Goal: Information Seeking & Learning: Find specific fact

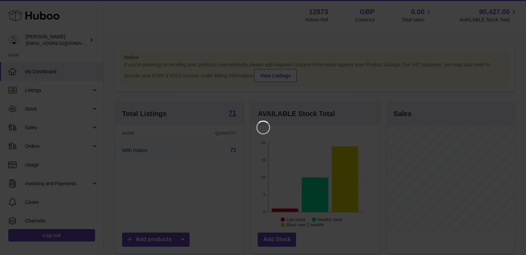
scroll to position [108, 130]
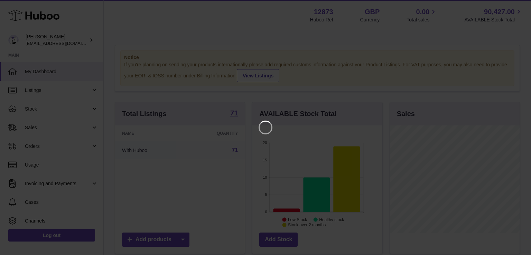
click at [282, 165] on iframe at bounding box center [265, 127] width 503 height 227
click at [513, 7] on icon "Close" at bounding box center [513, 6] width 6 height 6
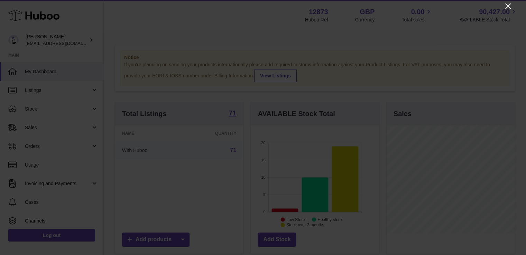
scroll to position [345512, 345492]
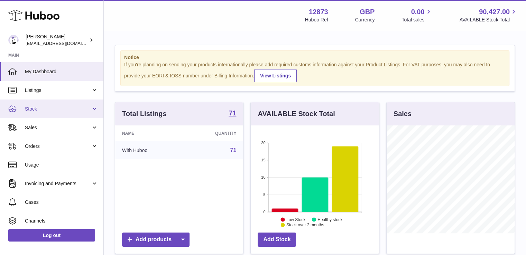
click at [39, 109] on span "Stock" at bounding box center [58, 109] width 66 height 7
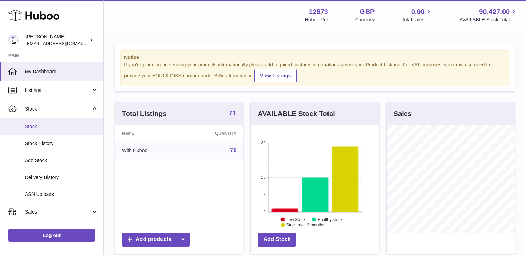
click at [29, 126] on span "Stock" at bounding box center [61, 126] width 73 height 7
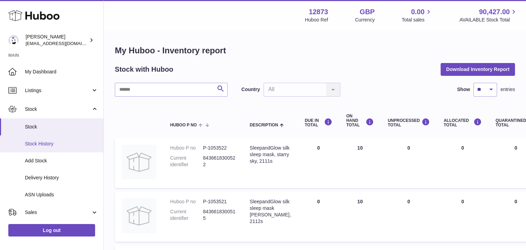
click at [46, 147] on link "Stock History" at bounding box center [51, 143] width 103 height 17
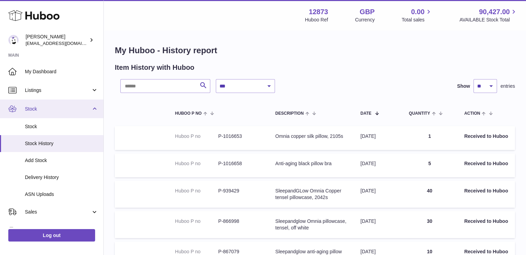
click at [45, 109] on span "Stock" at bounding box center [58, 109] width 66 height 7
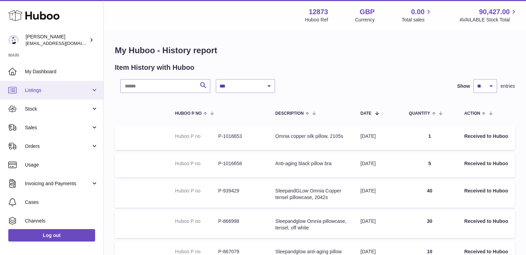
click at [40, 86] on link "Listings" at bounding box center [51, 90] width 103 height 19
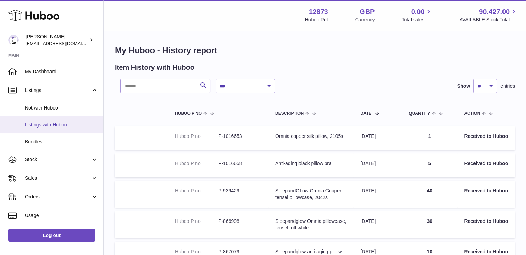
click at [39, 124] on span "Listings with Huboo" at bounding box center [61, 125] width 73 height 7
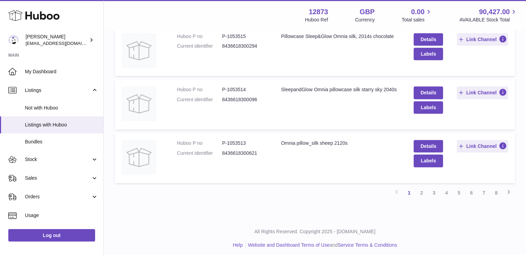
scroll to position [475, 0]
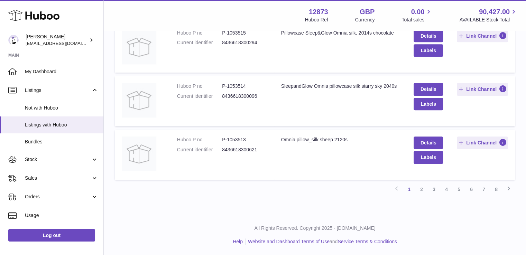
click at [422, 191] on link "2" at bounding box center [421, 189] width 12 height 12
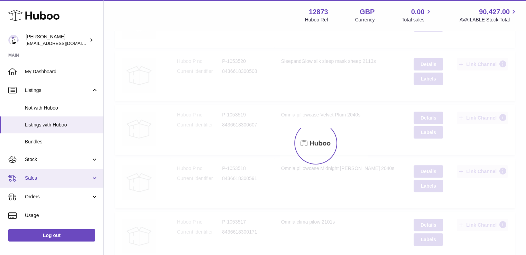
scroll to position [31, 0]
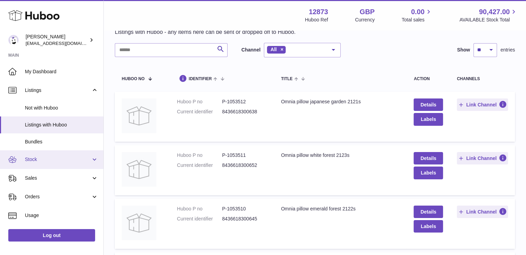
click at [31, 161] on span "Stock" at bounding box center [58, 159] width 66 height 7
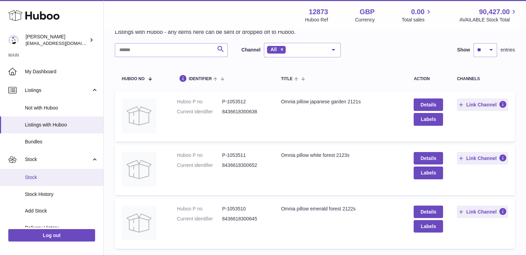
click at [38, 177] on span "Stock" at bounding box center [61, 177] width 73 height 7
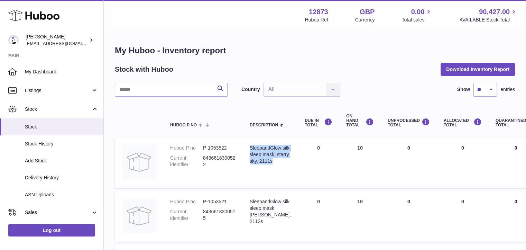
drag, startPoint x: 250, startPoint y: 147, endPoint x: 274, endPoint y: 181, distance: 42.2
click at [274, 181] on td "Description SleepandGlow silk sleep mask, starry sky, 2111s" at bounding box center [270, 163] width 55 height 50
click at [267, 172] on td "Description SleepandGlow silk sleep mask, starry sky, 2111s" at bounding box center [270, 163] width 55 height 50
drag, startPoint x: 256, startPoint y: 157, endPoint x: 244, endPoint y: 137, distance: 23.1
click at [244, 138] on td "Description SleepandGlow silk sleep mask, starry sky, 2111s" at bounding box center [270, 163] width 55 height 50
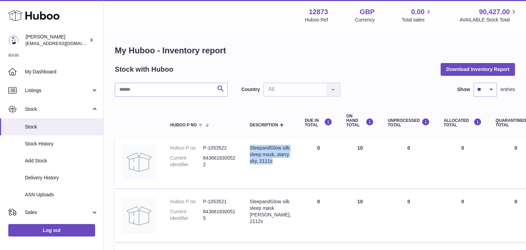
copy div "SleepandGlow silk sleep mask, starry sky, 2111s"
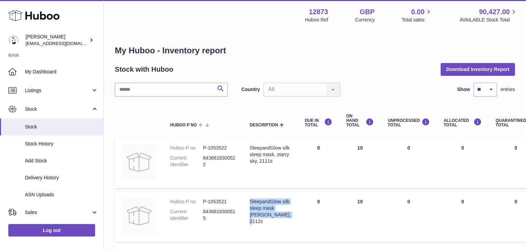
drag, startPoint x: 265, startPoint y: 224, endPoint x: 248, endPoint y: 201, distance: 28.6
click at [248, 201] on td "Description SleepandGlow silk sleep mask [PERSON_NAME], 2112s" at bounding box center [270, 216] width 55 height 50
copy div "SleepandGlow silk sleep mask [PERSON_NAME], 2112s"
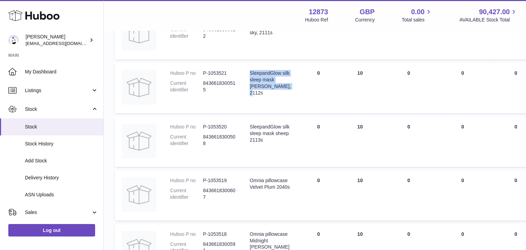
scroll to position [136, 0]
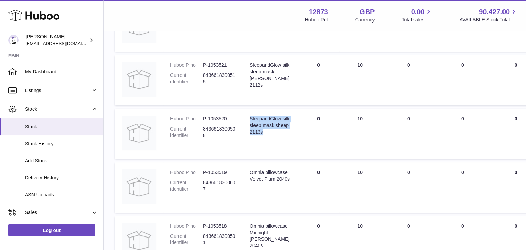
drag, startPoint x: 279, startPoint y: 131, endPoint x: 249, endPoint y: 118, distance: 32.9
click at [249, 118] on td "Description SleepandGlow silk sleep mask sheep 2113s" at bounding box center [270, 134] width 55 height 50
copy div "SleepandGlow silk sleep mask sheep 2113s"
drag, startPoint x: 268, startPoint y: 194, endPoint x: 250, endPoint y: 169, distance: 30.9
click at [250, 169] on div "Omnia pillowcase Velvet Plum 2040s" at bounding box center [270, 175] width 41 height 13
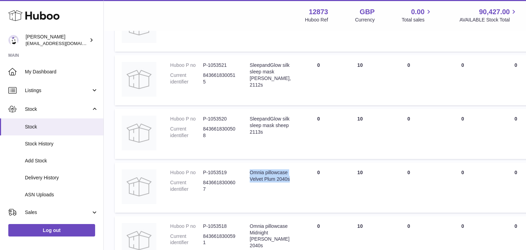
copy div "Omnia pillowcase Velvet Plum 2040s"
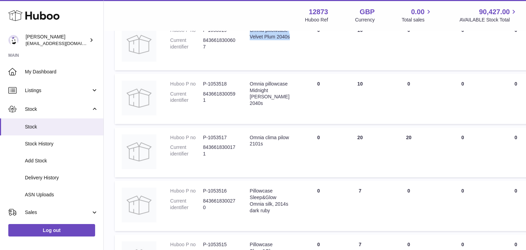
scroll to position [279, 0]
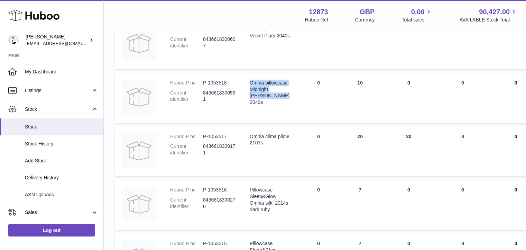
drag, startPoint x: 276, startPoint y: 100, endPoint x: 243, endPoint y: 81, distance: 38.4
click at [243, 81] on td "Description Omnia pillowcase Midnight [PERSON_NAME] 2040s" at bounding box center [270, 98] width 55 height 50
copy div "Omnia pillowcase Midnight [PERSON_NAME] 2040s"
drag, startPoint x: 276, startPoint y: 146, endPoint x: 245, endPoint y: 136, distance: 32.8
click at [245, 136] on td "Description Omnia clima pilow 2101s" at bounding box center [270, 151] width 55 height 50
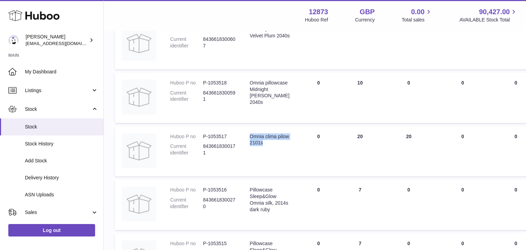
copy div "Omnia clima pilow 2101s"
drag, startPoint x: 257, startPoint y: 216, endPoint x: 249, endPoint y: 187, distance: 29.9
click at [249, 187] on td "Description Pillowcase Sleep&Glow Omnia silk, 2014s dark ruby" at bounding box center [270, 204] width 55 height 50
drag, startPoint x: 264, startPoint y: 217, endPoint x: 251, endPoint y: 185, distance: 34.5
click at [251, 185] on td "Description Pillowcase Sleep&Glow Omnia silk, 2014s dark ruby" at bounding box center [270, 204] width 55 height 50
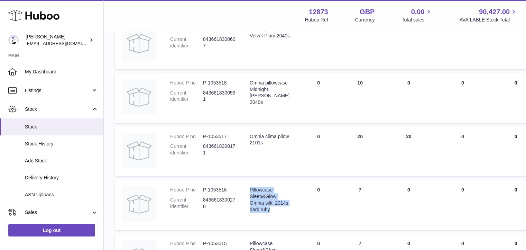
copy div "Pillowcase Sleep&Glow Omnia silk, 2014s dark ruby"
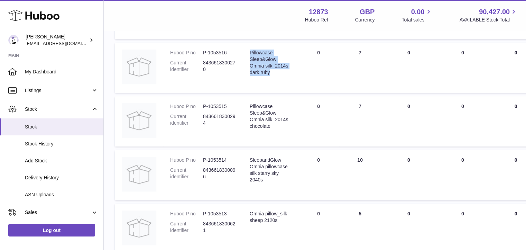
scroll to position [418, 0]
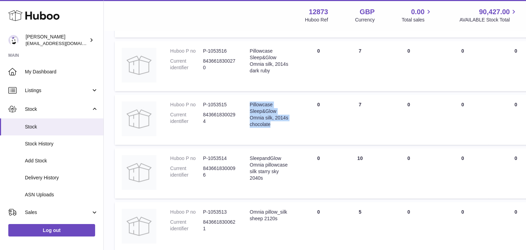
drag, startPoint x: 269, startPoint y: 132, endPoint x: 246, endPoint y: 103, distance: 36.4
click at [246, 103] on td "Description Pillowcase Sleep&Glow Omnia silk, 2014s chocolate" at bounding box center [270, 119] width 55 height 50
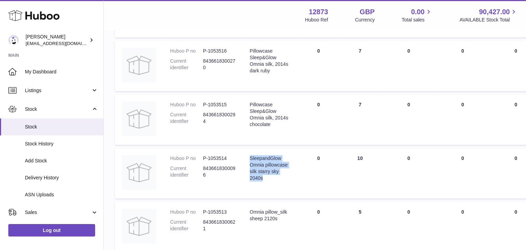
drag, startPoint x: 271, startPoint y: 187, endPoint x: 249, endPoint y: 155, distance: 39.0
click at [249, 155] on td "Description SleepandGlow Omnia pillowcase silk starry sky 2040s" at bounding box center [270, 173] width 55 height 50
copy div "SleepandGlow Omnia pillowcase silk starry sky 2040s"
drag, startPoint x: 262, startPoint y: 219, endPoint x: 246, endPoint y: 213, distance: 17.7
click at [246, 213] on td "Description Omnia pillow_silk sheep 2120s" at bounding box center [270, 226] width 55 height 50
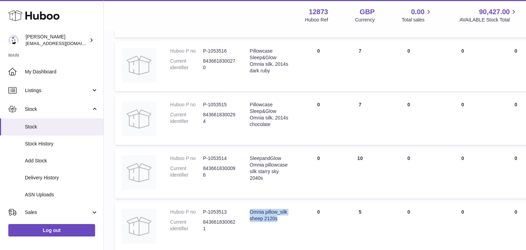
copy div "Omnia pillow_silk sheep 2120s"
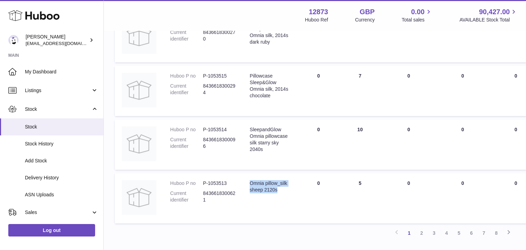
scroll to position [495, 0]
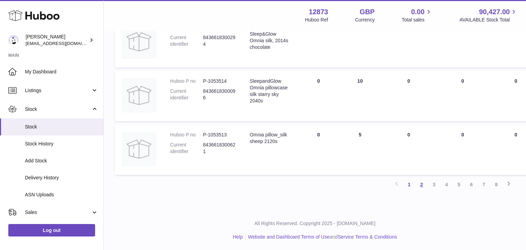
click at [423, 186] on link "2" at bounding box center [421, 184] width 12 height 12
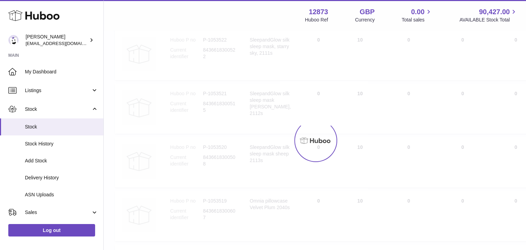
scroll to position [31, 0]
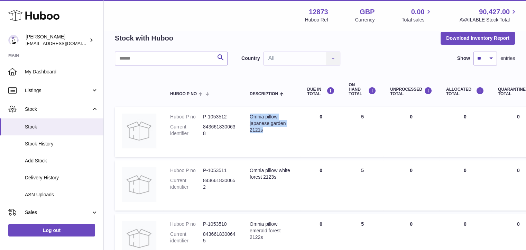
drag, startPoint x: 270, startPoint y: 130, endPoint x: 247, endPoint y: 115, distance: 26.8
click at [247, 115] on td "Description Omnia pillow japanese garden 2121s" at bounding box center [271, 131] width 57 height 50
copy div "Omnia pillow japanese garden 2121s"
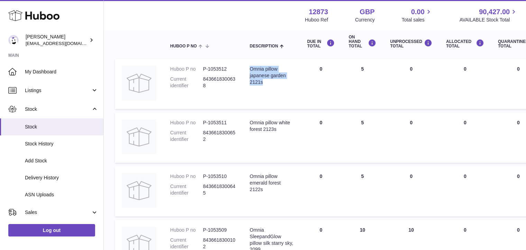
scroll to position [84, 0]
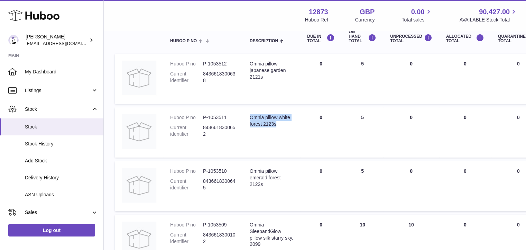
drag, startPoint x: 281, startPoint y: 124, endPoint x: 246, endPoint y: 114, distance: 35.8
click at [247, 114] on td "Description Omnia pillow white forest 2123s" at bounding box center [271, 132] width 57 height 50
drag, startPoint x: 267, startPoint y: 185, endPoint x: 248, endPoint y: 160, distance: 31.1
click at [248, 161] on td "Description Omnia pillow emerald forest 2122s" at bounding box center [271, 186] width 57 height 50
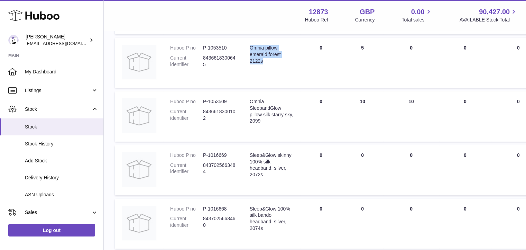
scroll to position [209, 0]
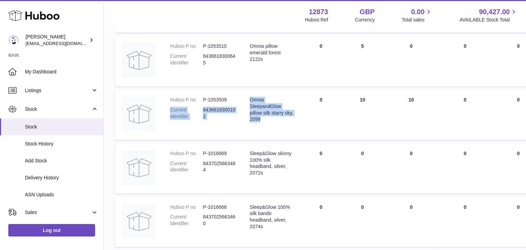
drag, startPoint x: 268, startPoint y: 118, endPoint x: 242, endPoint y: 99, distance: 32.6
click at [242, 99] on tr "Huboo P no P-1053509 Current identifier 8436618300102 Description Omnia Sleepan…" at bounding box center [438, 115] width 646 height 50
click at [253, 103] on div "Omnia SleepandGlow pillow silk starry sky, 2099" at bounding box center [272, 109] width 44 height 26
drag, startPoint x: 251, startPoint y: 99, endPoint x: 272, endPoint y: 125, distance: 33.9
click at [272, 123] on td "Description Omnia SleepandGlow pillow silk starry sky, 2099" at bounding box center [271, 115] width 57 height 50
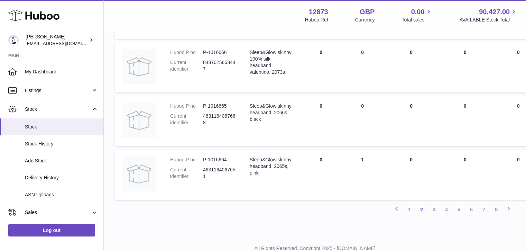
scroll to position [471, 0]
click at [437, 206] on link "3" at bounding box center [434, 208] width 12 height 12
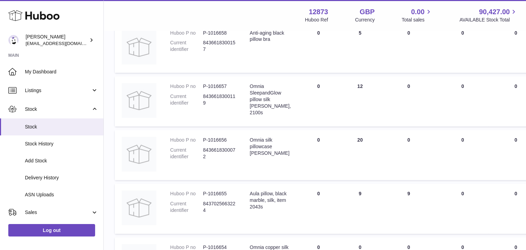
scroll to position [384, 0]
drag, startPoint x: 249, startPoint y: 84, endPoint x: 283, endPoint y: 107, distance: 40.8
click at [283, 107] on td "Description Omnia SleepandGlow pillow silk [PERSON_NAME], 2100s" at bounding box center [270, 100] width 55 height 50
click at [273, 107] on div "Omnia SleepandGlow pillow silk [PERSON_NAME], 2100s" at bounding box center [270, 98] width 41 height 32
click at [262, 99] on div "Omnia SleepandGlow pillow silk [PERSON_NAME], 2100s" at bounding box center [270, 98] width 41 height 32
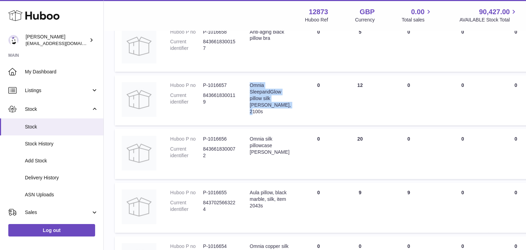
drag, startPoint x: 249, startPoint y: 82, endPoint x: 280, endPoint y: 104, distance: 38.5
click at [280, 104] on td "Description Omnia SleepandGlow pillow silk [PERSON_NAME], 2100s" at bounding box center [270, 100] width 55 height 50
click at [283, 113] on td "Description Omnia SleepandGlow pillow silk [PERSON_NAME], 2100s" at bounding box center [270, 100] width 55 height 50
drag, startPoint x: 274, startPoint y: 102, endPoint x: 250, endPoint y: 84, distance: 29.4
click at [250, 84] on div "Omnia SleepandGlow pillow silk [PERSON_NAME], 2100s" at bounding box center [270, 98] width 41 height 32
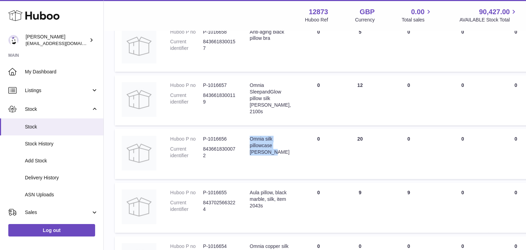
drag, startPoint x: 250, startPoint y: 139, endPoint x: 280, endPoint y: 154, distance: 33.9
click at [280, 154] on div "Omnia silk pillowcase [PERSON_NAME]" at bounding box center [270, 145] width 41 height 20
drag, startPoint x: 247, startPoint y: 188, endPoint x: 304, endPoint y: 208, distance: 60.0
click at [304, 207] on tr "Huboo P no P-1016655 Current identifier 8437025663224 Description Aula pillow, …" at bounding box center [436, 207] width 643 height 50
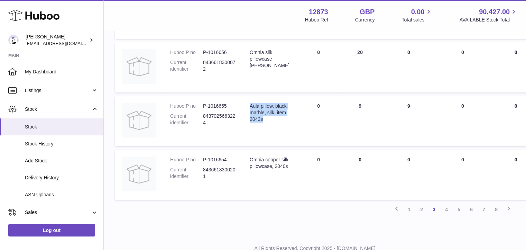
scroll to position [472, 0]
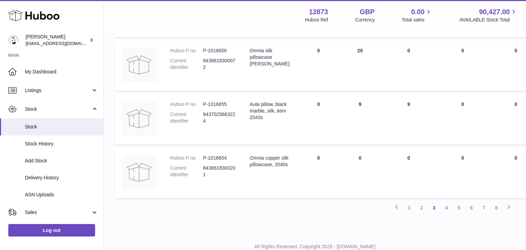
click at [447, 206] on link "4" at bounding box center [446, 207] width 12 height 12
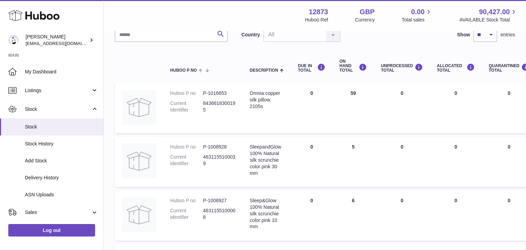
scroll to position [57, 0]
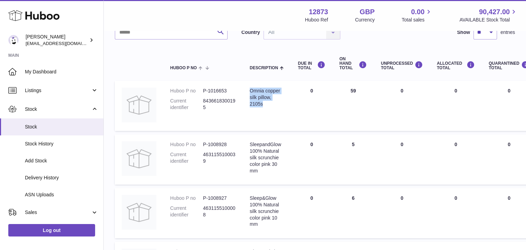
drag, startPoint x: 249, startPoint y: 91, endPoint x: 262, endPoint y: 104, distance: 18.6
click at [262, 104] on div "Omnia copper silk pillow, 2105s" at bounding box center [267, 97] width 34 height 20
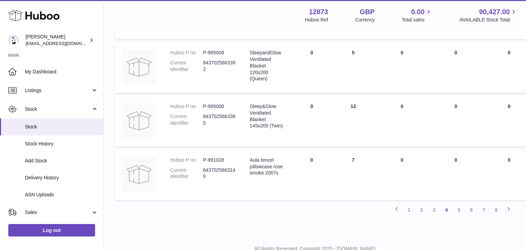
scroll to position [476, 0]
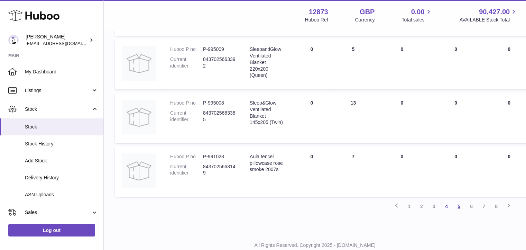
click at [458, 206] on link "5" at bounding box center [458, 206] width 12 height 12
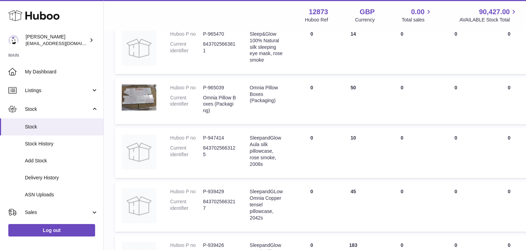
scroll to position [275, 0]
drag, startPoint x: 249, startPoint y: 189, endPoint x: 269, endPoint y: 217, distance: 34.7
click at [269, 217] on div "SleepandGLow Omnia Copper tensel pillowcase, 2042s" at bounding box center [267, 203] width 34 height 32
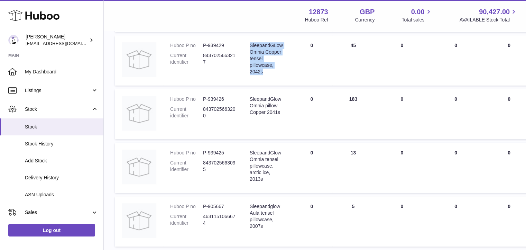
scroll to position [422, 0]
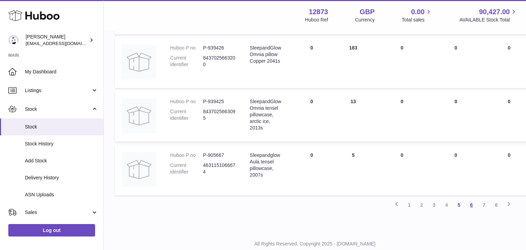
click at [469, 203] on link "6" at bounding box center [471, 204] width 12 height 12
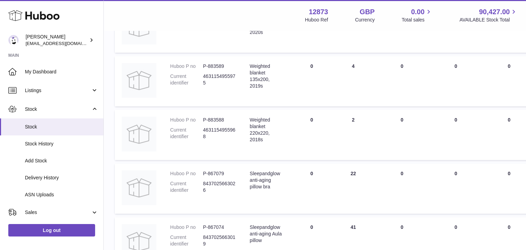
scroll to position [412, 0]
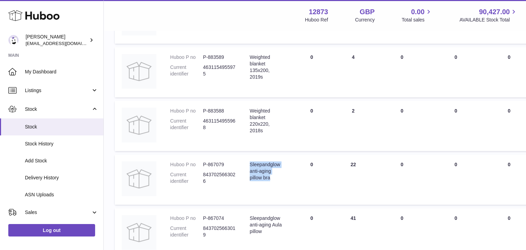
drag, startPoint x: 250, startPoint y: 163, endPoint x: 276, endPoint y: 178, distance: 30.7
click at [276, 178] on div "Sleepandglow anti-aging pillow bra" at bounding box center [267, 171] width 34 height 20
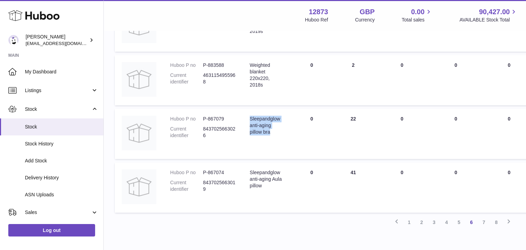
scroll to position [495, 0]
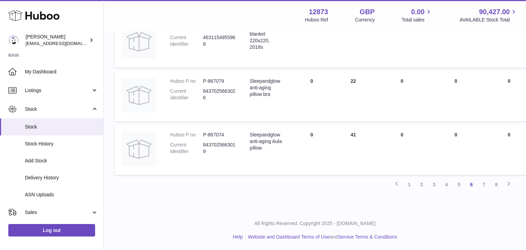
click at [486, 184] on link "7" at bounding box center [483, 184] width 12 height 12
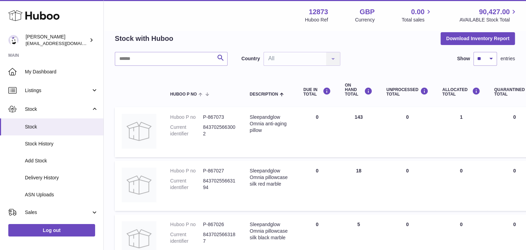
scroll to position [32, 0]
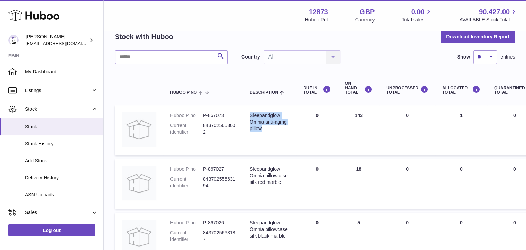
drag, startPoint x: 250, startPoint y: 113, endPoint x: 280, endPoint y: 128, distance: 33.7
click at [281, 126] on div "Sleepandglow Omnia anti-aging pillow" at bounding box center [270, 122] width 40 height 20
drag, startPoint x: 251, startPoint y: 164, endPoint x: 277, endPoint y: 189, distance: 36.4
click at [277, 189] on td "Description Sleepandglow Omnia pillowcase silk red marble" at bounding box center [270, 184] width 54 height 50
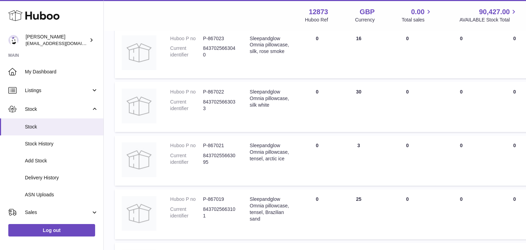
scroll to position [393, 0]
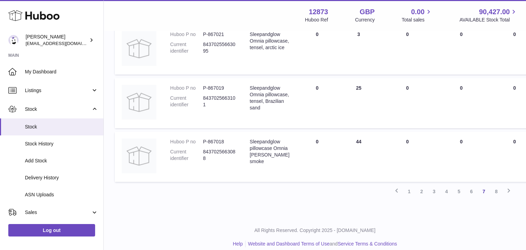
click at [497, 188] on link "8" at bounding box center [496, 191] width 12 height 12
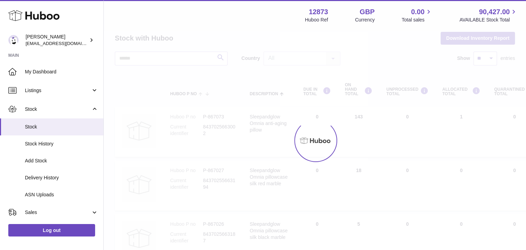
scroll to position [13, 0]
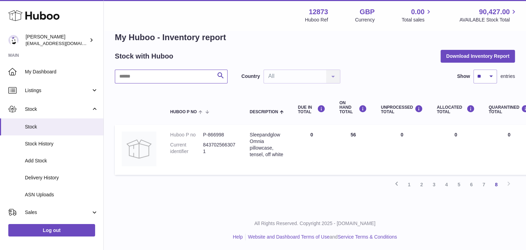
click at [152, 73] on input "text" at bounding box center [171, 76] width 113 height 14
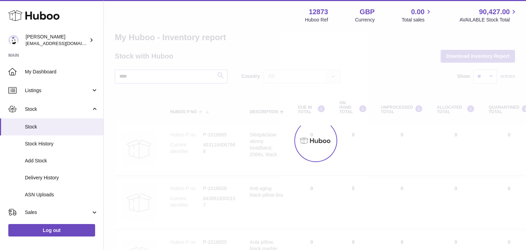
scroll to position [5, 0]
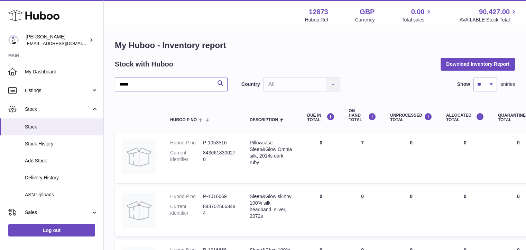
scroll to position [13, 0]
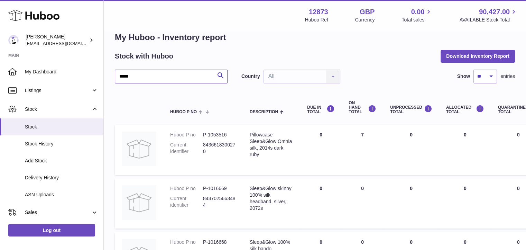
type input "*****"
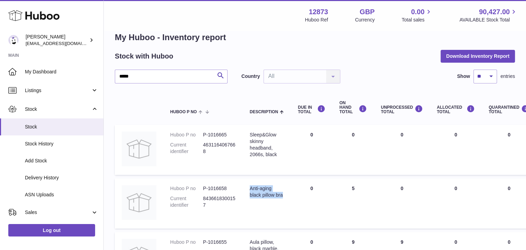
drag, startPoint x: 253, startPoint y: 189, endPoint x: 273, endPoint y: 202, distance: 24.0
click at [273, 202] on td "Description Anti-aging black pillow bra" at bounding box center [267, 203] width 48 height 50
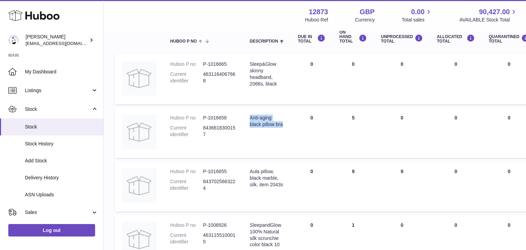
scroll to position [89, 0]
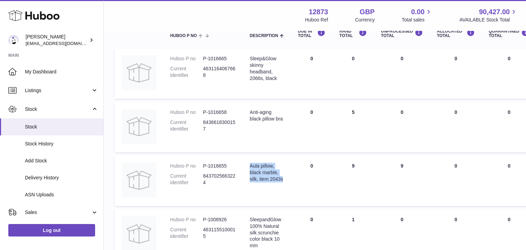
drag, startPoint x: 248, startPoint y: 161, endPoint x: 282, endPoint y: 182, distance: 40.6
click at [282, 182] on td "Description Aula pillow, black marble, silk, item 2043s" at bounding box center [267, 181] width 48 height 50
